Goal: Find specific page/section

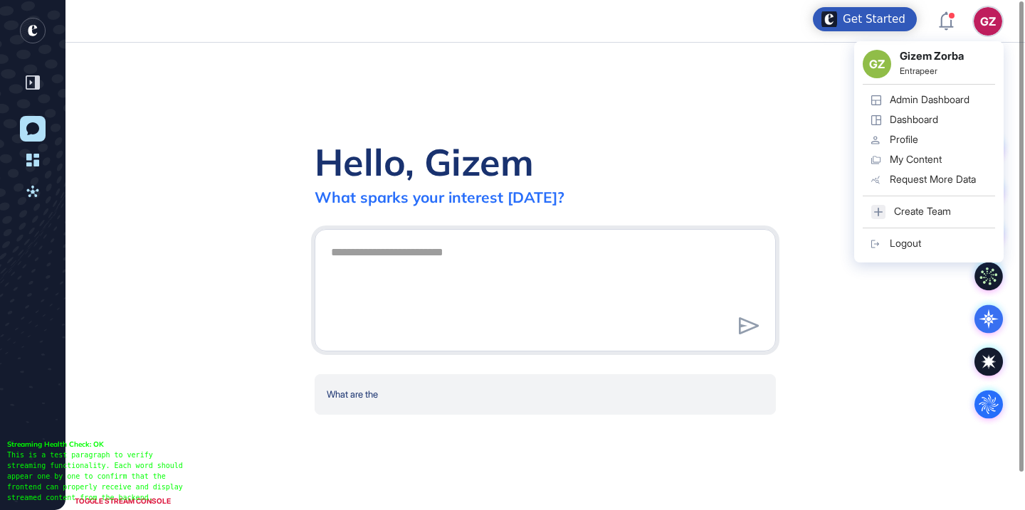
click at [942, 104] on div "Admin Dashboard" at bounding box center [930, 99] width 80 height 11
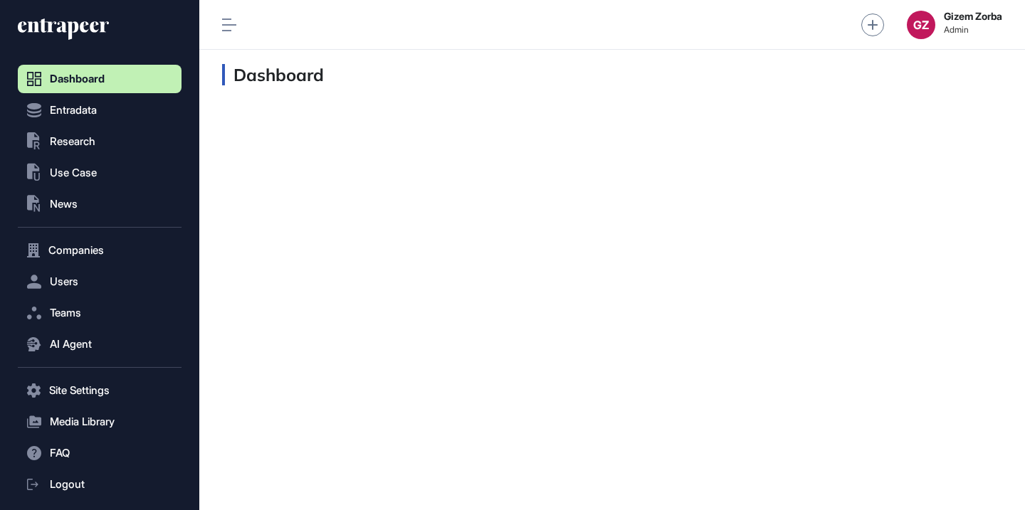
scroll to position [1, 1]
click at [80, 290] on button "Users" at bounding box center [100, 282] width 164 height 28
click at [79, 310] on span "User List" at bounding box center [66, 311] width 40 height 11
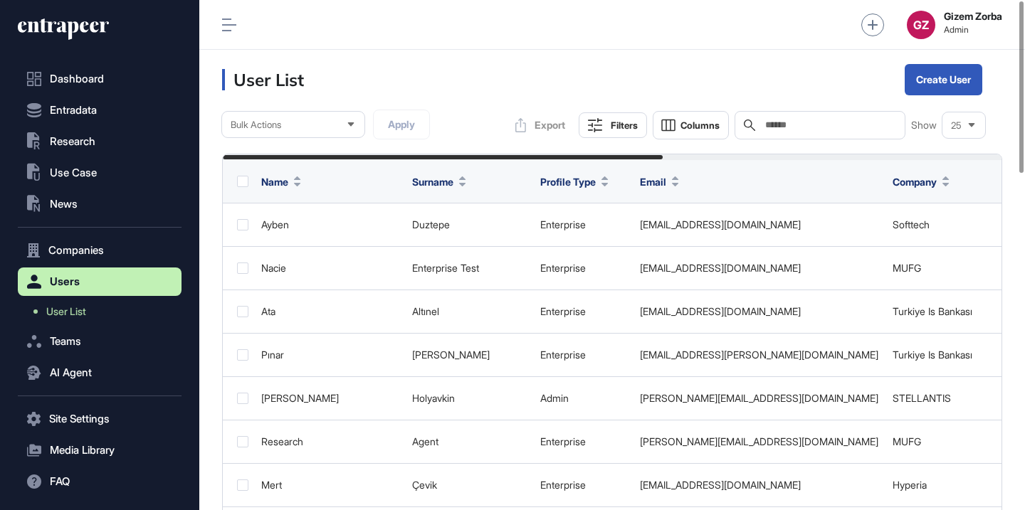
click at [799, 128] on input "text" at bounding box center [830, 125] width 132 height 11
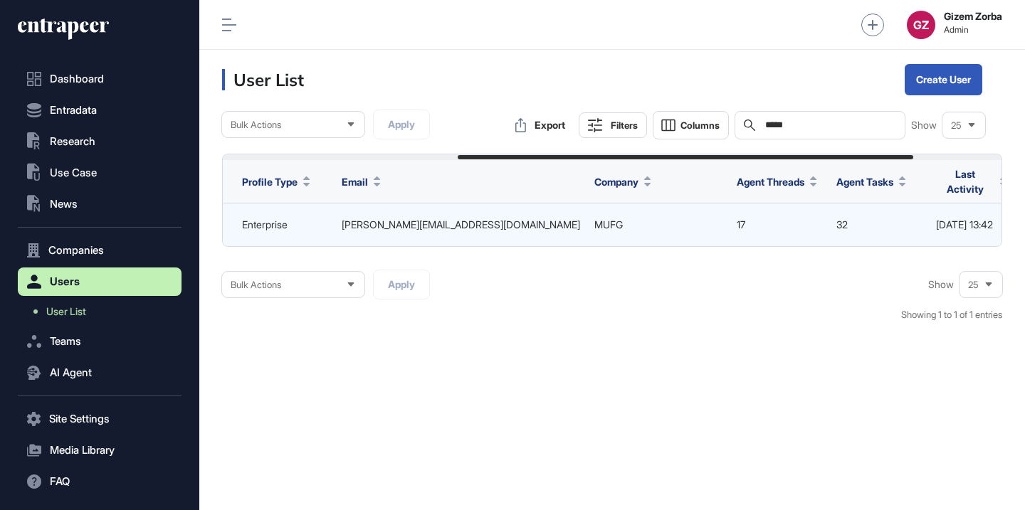
scroll to position [0, 552]
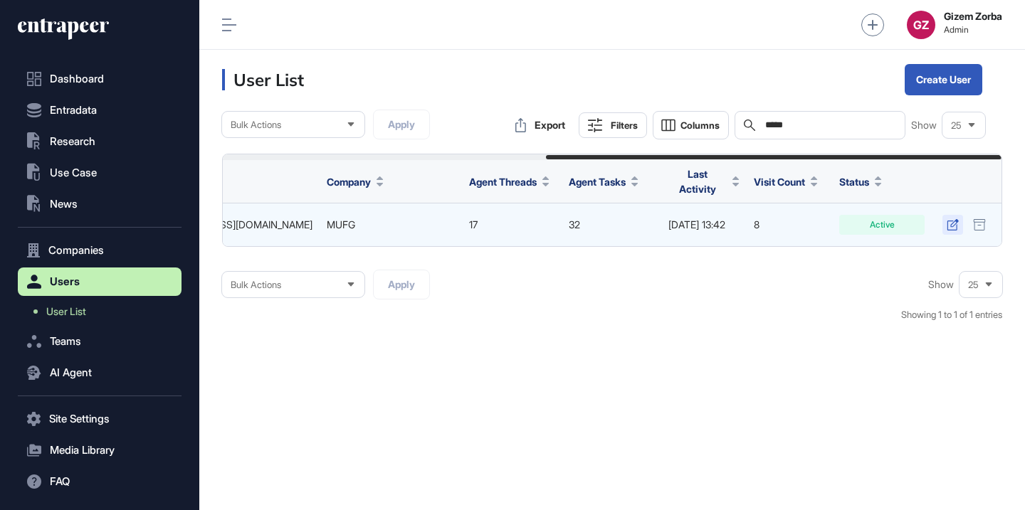
type input "*****"
click at [945, 218] on link at bounding box center [952, 225] width 21 height 20
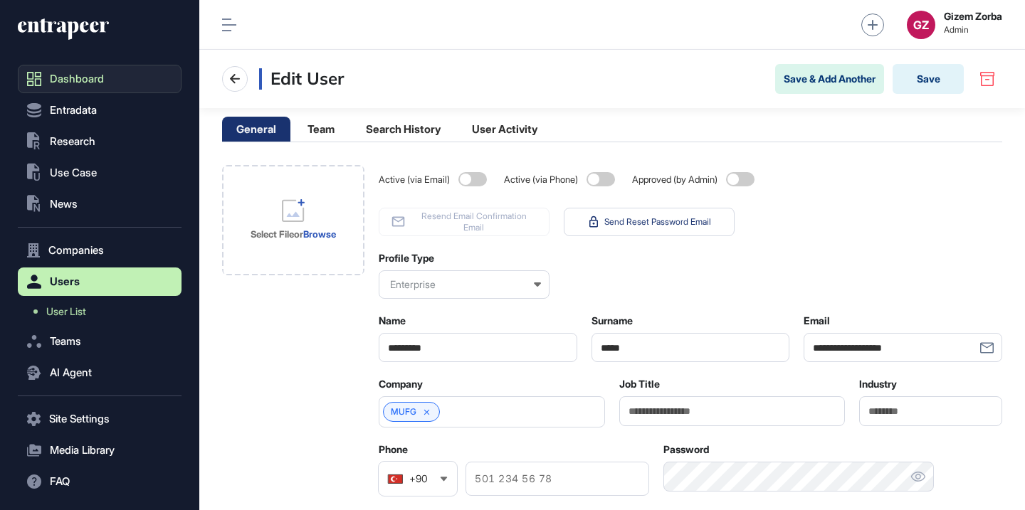
click at [103, 88] on link "Dashboard" at bounding box center [100, 79] width 164 height 28
